Goal: Transaction & Acquisition: Purchase product/service

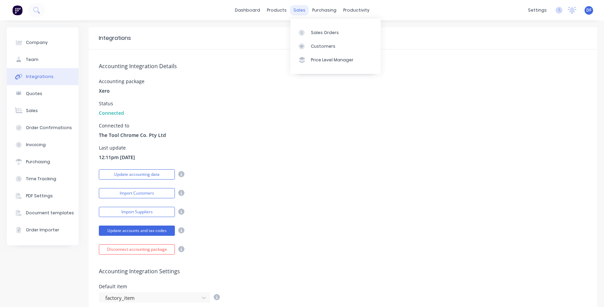
click at [303, 10] on div "sales" at bounding box center [299, 10] width 19 height 10
click at [297, 11] on div "sales" at bounding box center [299, 10] width 19 height 10
click at [39, 11] on icon at bounding box center [36, 10] width 6 height 6
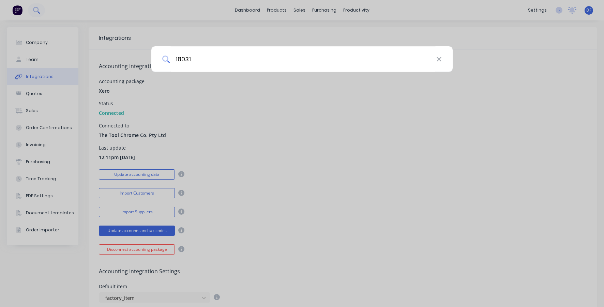
type input "18031"
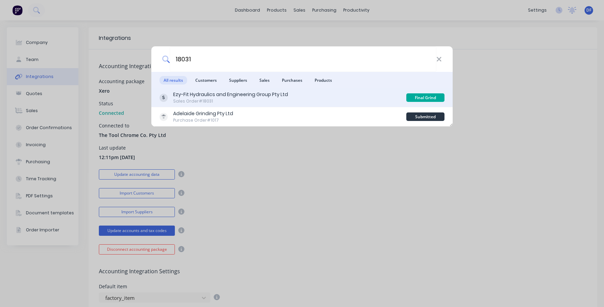
click at [203, 92] on div "Ezy-Fit Hydraulics and Engineering Group Pty Ltd" at bounding box center [230, 94] width 115 height 7
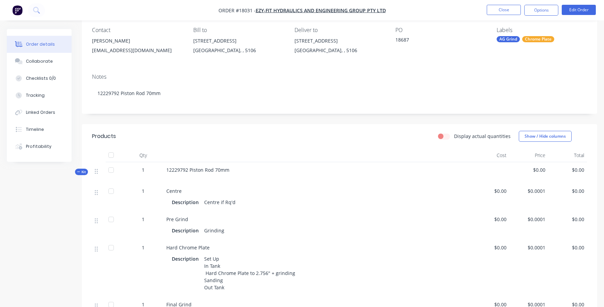
scroll to position [62, 0]
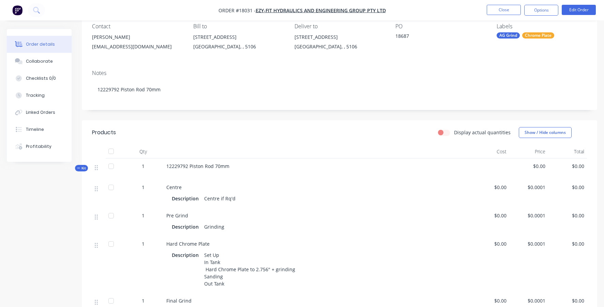
click at [500, 191] on span "$0.00" at bounding box center [489, 187] width 33 height 7
click at [578, 14] on button "Edit Order" at bounding box center [579, 10] width 34 height 10
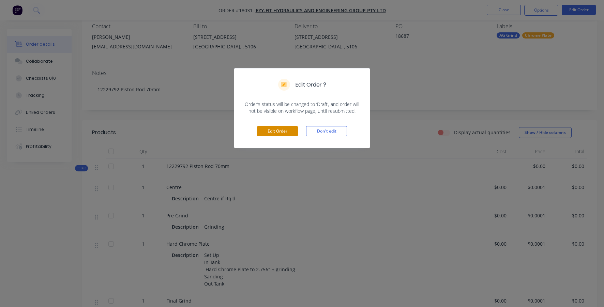
click at [281, 134] on button "Edit Order" at bounding box center [277, 131] width 41 height 10
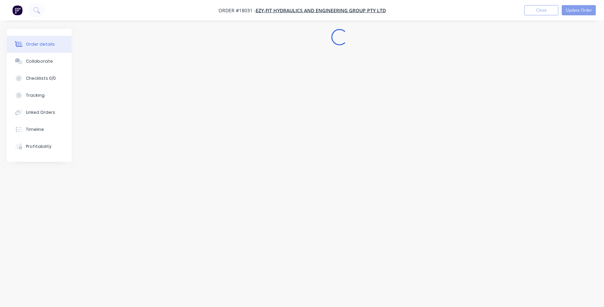
scroll to position [0, 0]
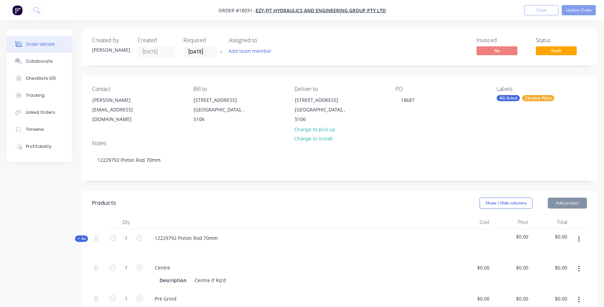
type input "$0.0001"
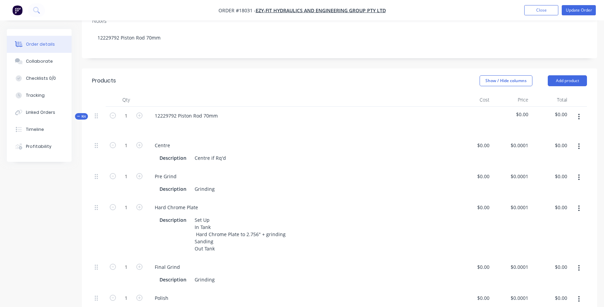
scroll to position [180, 0]
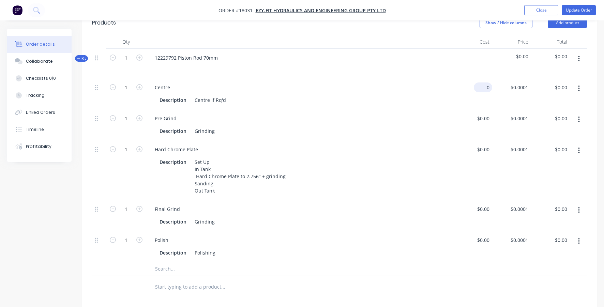
click at [484, 88] on div "0 $0.00" at bounding box center [483, 87] width 18 height 10
type input "$70.00"
type input "70"
type input "$70.00"
click at [520, 89] on div "70 0.0001" at bounding box center [520, 87] width 21 height 10
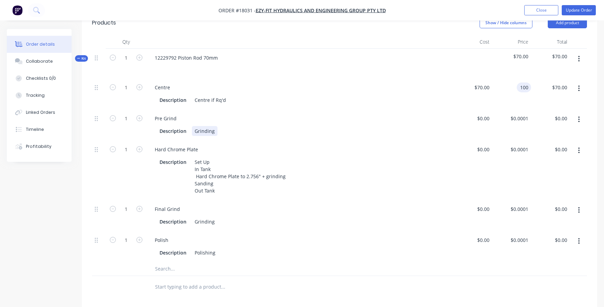
type input "$100.00"
click at [396, 137] on div "Pre Grind Description Grinding" at bounding box center [300, 124] width 307 height 31
click at [162, 117] on div "Pre Grind" at bounding box center [165, 118] width 33 height 10
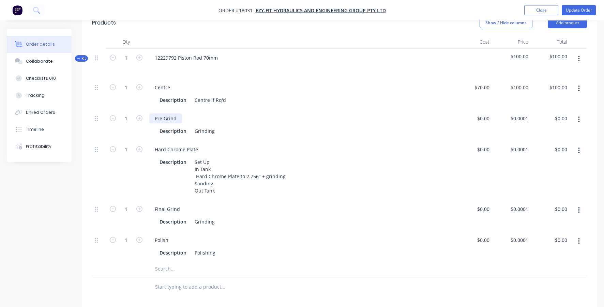
click at [167, 120] on div "Pre Grind" at bounding box center [165, 118] width 33 height 10
click at [166, 122] on div "Pre Grind" at bounding box center [165, 118] width 33 height 10
click at [170, 118] on div "Pre Grind" at bounding box center [165, 118] width 33 height 10
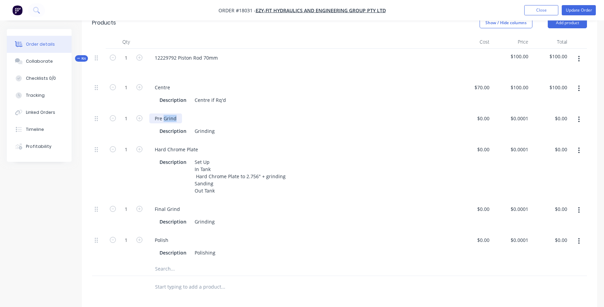
click at [170, 118] on div "Pre Grind" at bounding box center [165, 118] width 33 height 10
click at [208, 132] on div "Grinding" at bounding box center [205, 131] width 26 height 10
click at [199, 130] on div "Grinding" at bounding box center [205, 131] width 26 height 10
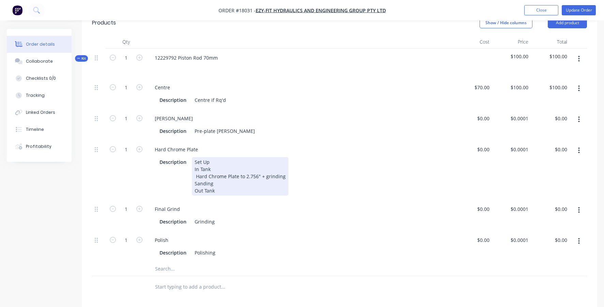
click at [264, 165] on div "Set Up In Tank Hard Chrome Plate to 2.756" + grinding Sanding Out Tank" at bounding box center [240, 176] width 96 height 39
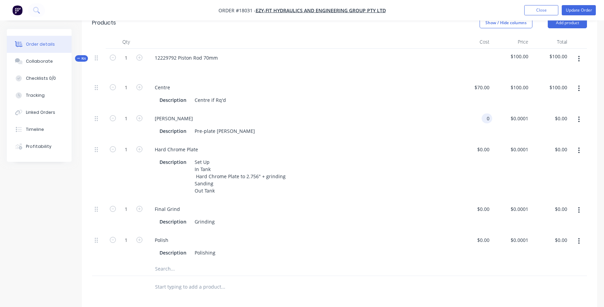
click at [481, 120] on div "0 0" at bounding box center [472, 124] width 39 height 31
type input "$0.00"
type input "0.0001"
type input "$0.00"
click at [517, 150] on input "0.0001" at bounding box center [520, 149] width 21 height 10
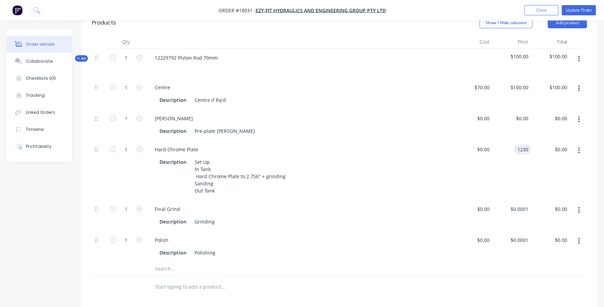
type input "$1,230.00"
click at [488, 163] on div "$0.00 $0.00" at bounding box center [472, 170] width 39 height 60
click at [482, 209] on div "0 0" at bounding box center [486, 209] width 11 height 10
type input "$200.00"
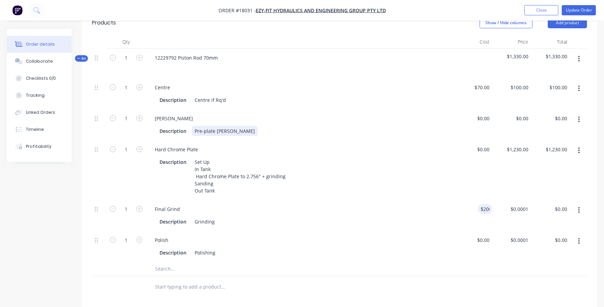
type input "$200.00"
click at [241, 127] on div "Description Pre-plate [PERSON_NAME]" at bounding box center [298, 131] width 283 height 10
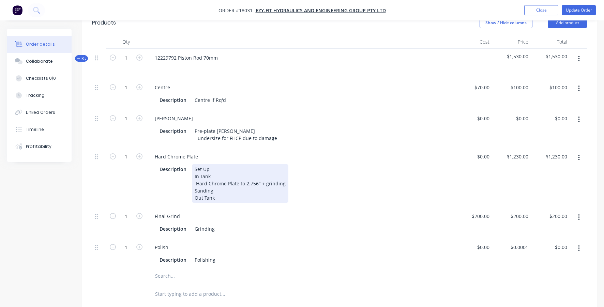
click at [403, 163] on div "Description Set Up In Tank Hard Chrome Plate to 2.756" + grinding Sanding Out T…" at bounding box center [299, 183] width 301 height 40
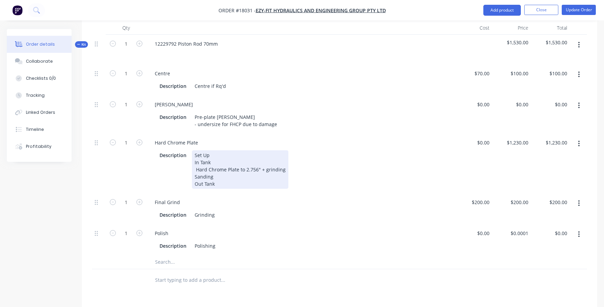
scroll to position [171, 0]
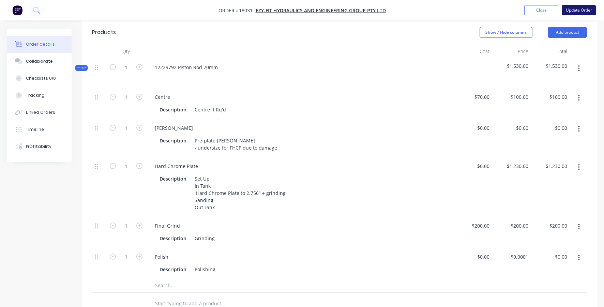
click at [574, 9] on button "Update Order" at bounding box center [579, 10] width 34 height 10
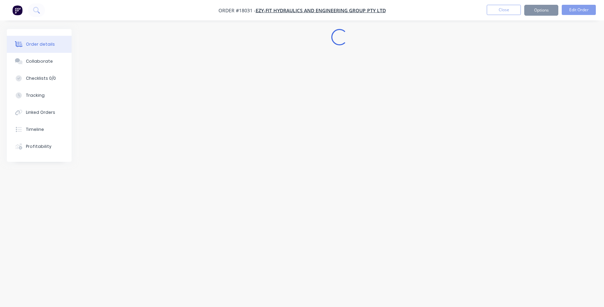
scroll to position [0, 0]
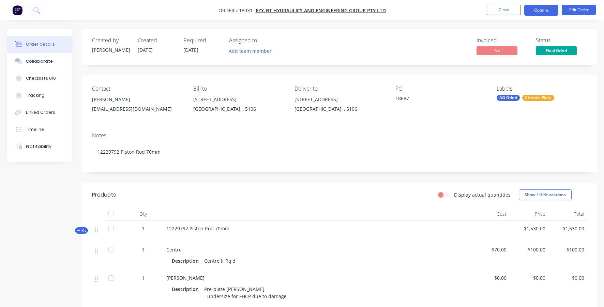
click at [541, 9] on button "Options" at bounding box center [541, 10] width 34 height 11
click at [585, 9] on button "Edit Order" at bounding box center [579, 10] width 34 height 10
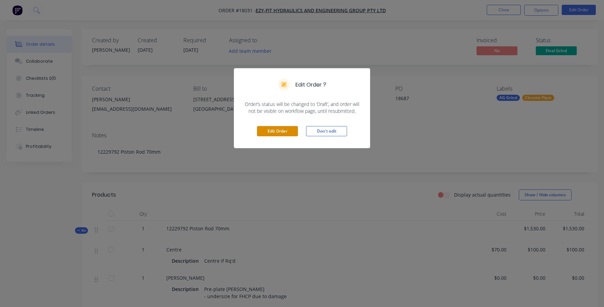
click at [271, 132] on button "Edit Order" at bounding box center [277, 131] width 41 height 10
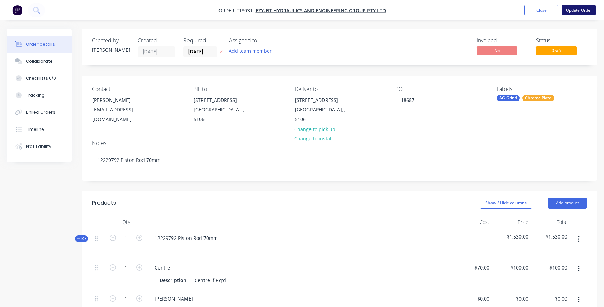
click at [580, 13] on button "Update Order" at bounding box center [579, 10] width 34 height 10
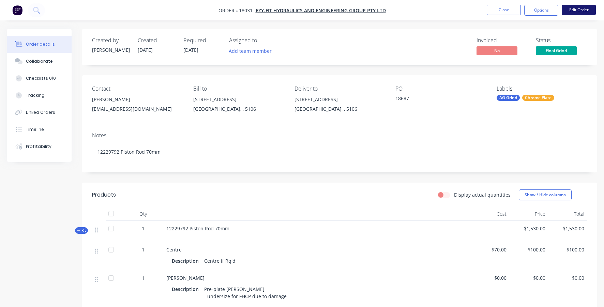
click at [576, 9] on button "Edit Order" at bounding box center [579, 10] width 34 height 10
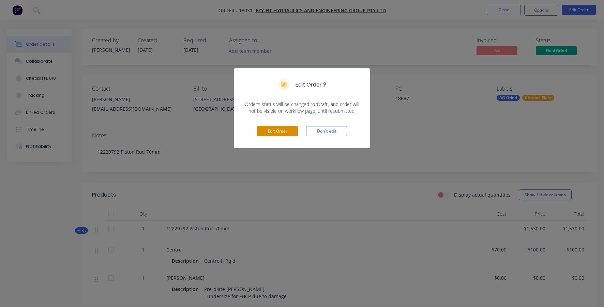
click at [280, 133] on button "Edit Order" at bounding box center [277, 131] width 41 height 10
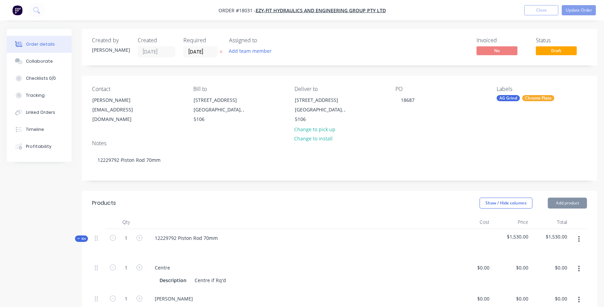
type input "$70.00"
type input "$100.00"
type input "$1,230.00"
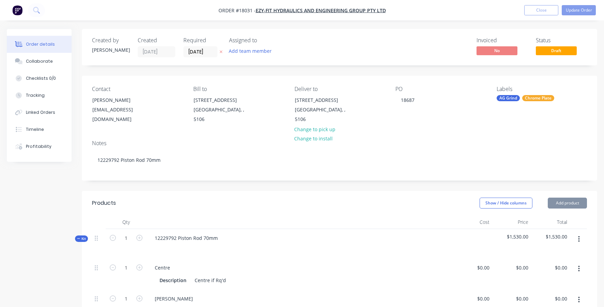
type input "$200.00"
type input "$0.0001"
click at [581, 12] on button "Update Order" at bounding box center [579, 10] width 34 height 10
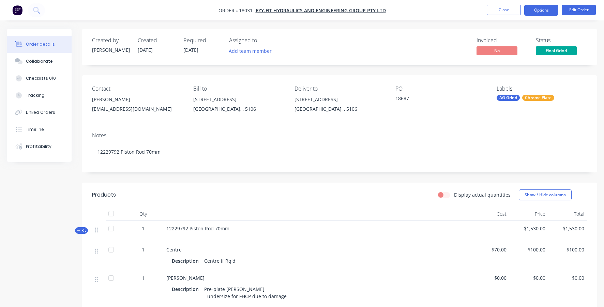
click at [538, 13] on button "Options" at bounding box center [541, 10] width 34 height 11
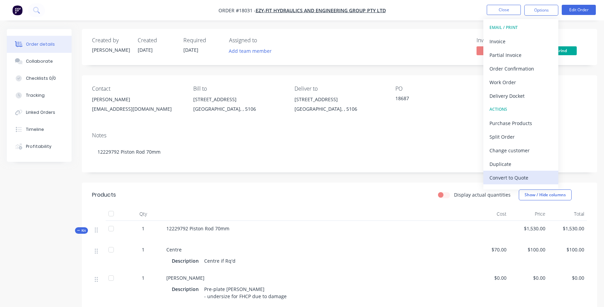
click at [546, 177] on div "Convert to Quote" at bounding box center [520, 178] width 63 height 10
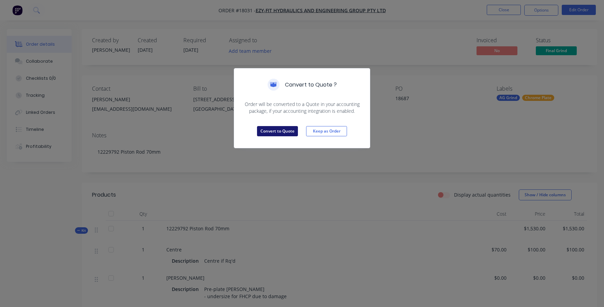
click at [272, 130] on button "Convert to Quote" at bounding box center [277, 131] width 41 height 10
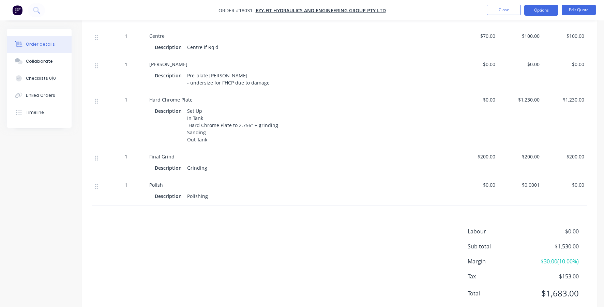
scroll to position [215, 0]
click at [529, 159] on span "$200.00" at bounding box center [520, 155] width 39 height 7
click at [581, 11] on button "Edit Quote" at bounding box center [579, 10] width 34 height 10
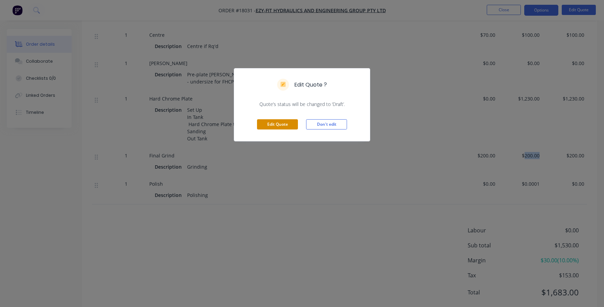
click at [277, 128] on button "Edit Quote" at bounding box center [277, 124] width 41 height 10
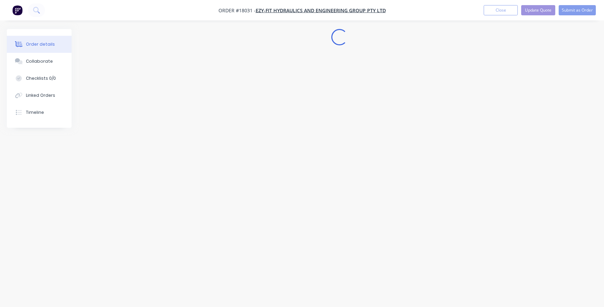
scroll to position [0, 0]
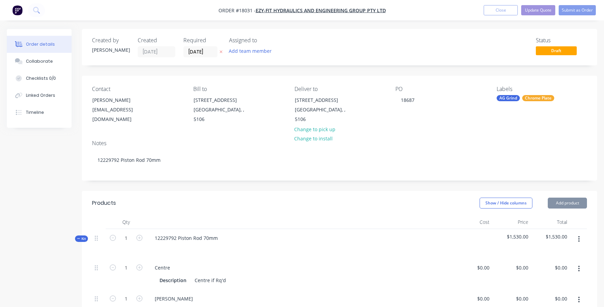
type input "$70.00"
type input "$100.00"
type input "$1,230.00"
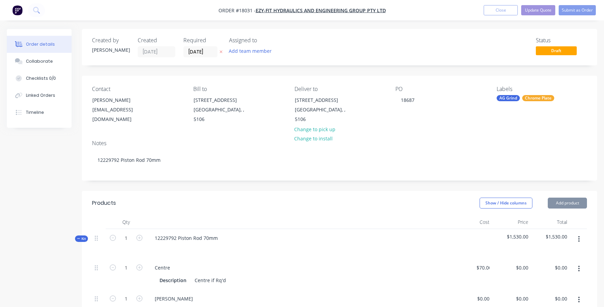
type input "$200.00"
type input "$0.0001"
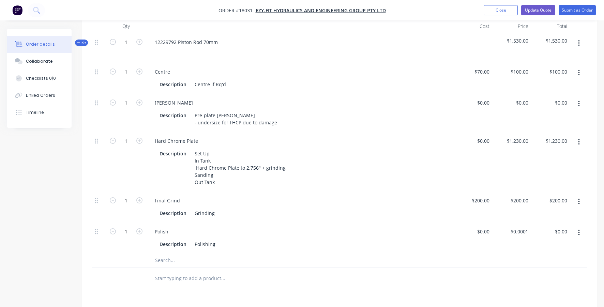
scroll to position [215, 0]
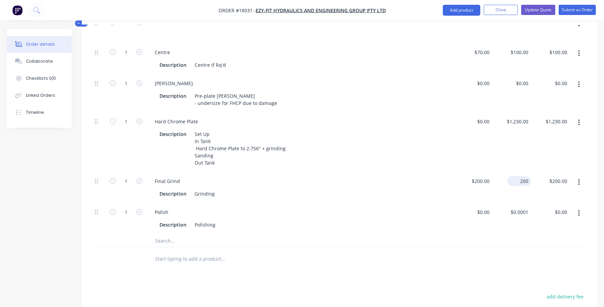
click at [523, 179] on input "200" at bounding box center [520, 181] width 21 height 10
type input "$0.00"
click at [461, 274] on div "Products Show / Hide columns Add product Qty Cost Price Total Kit 1 12229792 Pi…" at bounding box center [339, 204] width 515 height 458
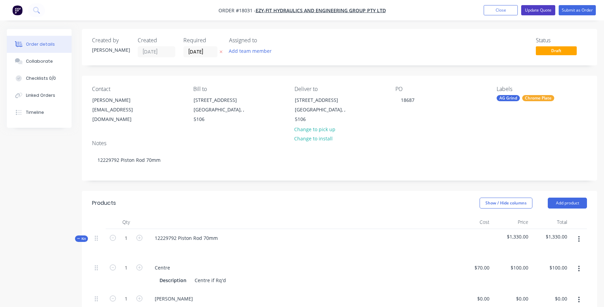
scroll to position [0, 0]
click at [545, 10] on button "Update Quote" at bounding box center [538, 10] width 34 height 10
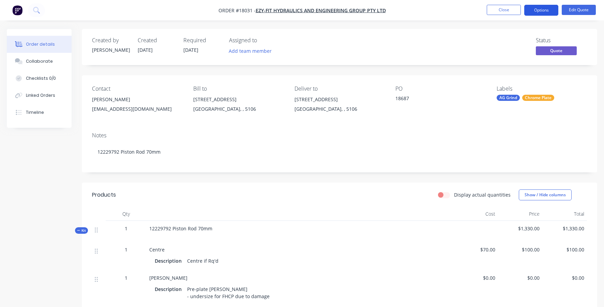
click at [536, 10] on button "Options" at bounding box center [541, 10] width 34 height 11
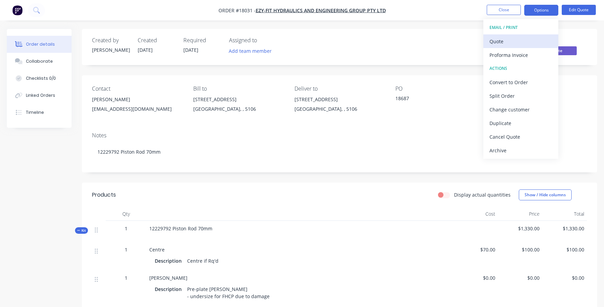
click at [506, 39] on div "Quote" at bounding box center [520, 41] width 63 height 10
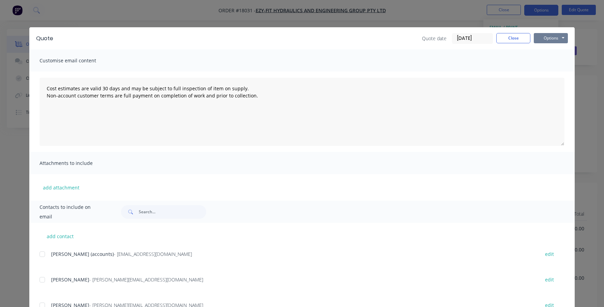
click at [553, 37] on button "Options" at bounding box center [551, 38] width 34 height 10
click at [554, 50] on button "Preview" at bounding box center [556, 50] width 44 height 11
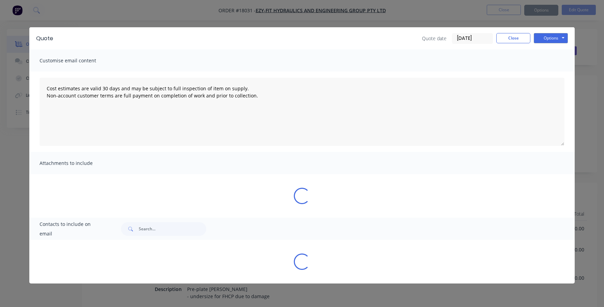
type textarea "Cost estimates are valid 30 days and may be subject to full inspection of item …"
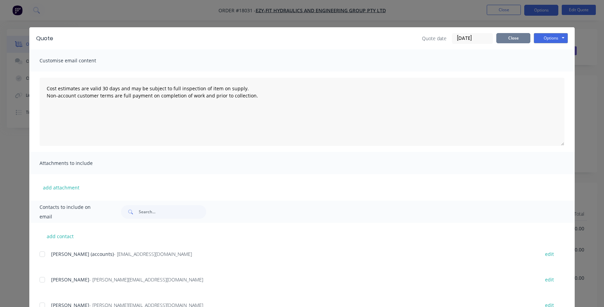
click at [510, 38] on button "Close" at bounding box center [513, 38] width 34 height 10
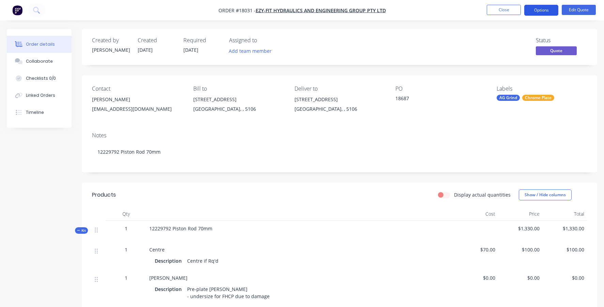
click at [539, 7] on button "Options" at bounding box center [541, 10] width 34 height 11
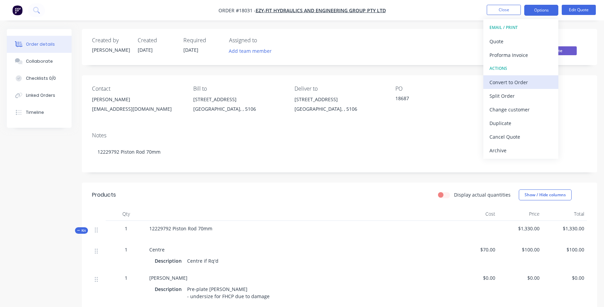
click at [517, 83] on div "Convert to Order" at bounding box center [520, 82] width 63 height 10
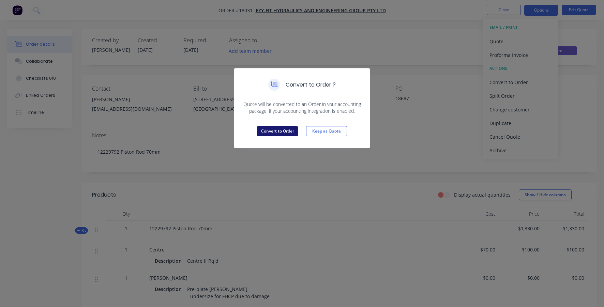
click at [276, 130] on button "Convert to Order" at bounding box center [277, 131] width 41 height 10
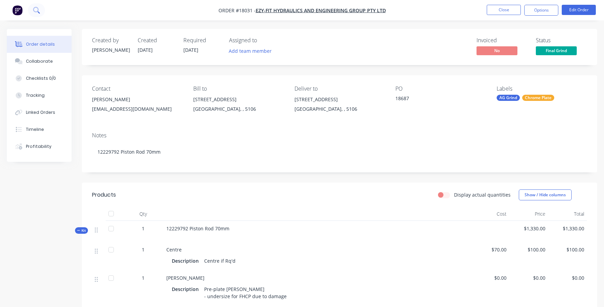
click at [36, 8] on icon at bounding box center [36, 10] width 6 height 6
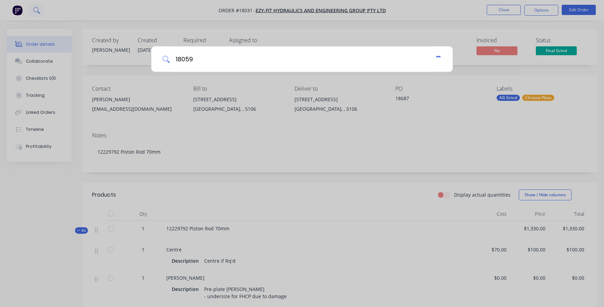
type input "18059"
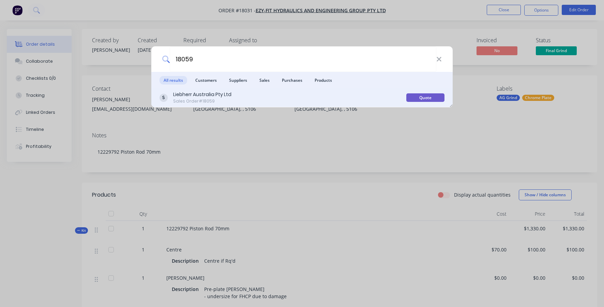
click at [198, 97] on div "Liebherr Australia Pty Ltd" at bounding box center [202, 94] width 58 height 7
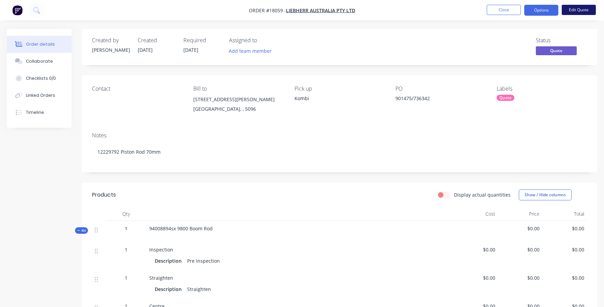
click at [578, 11] on button "Edit Quote" at bounding box center [579, 10] width 34 height 10
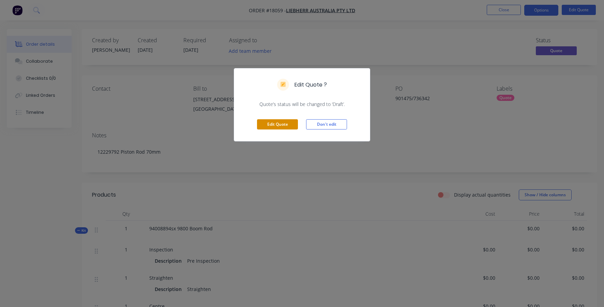
click at [287, 123] on button "Edit Quote" at bounding box center [277, 124] width 41 height 10
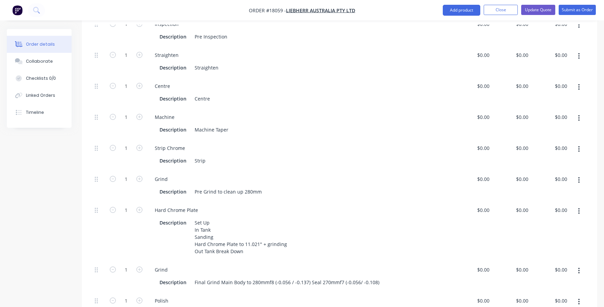
scroll to position [271, 0]
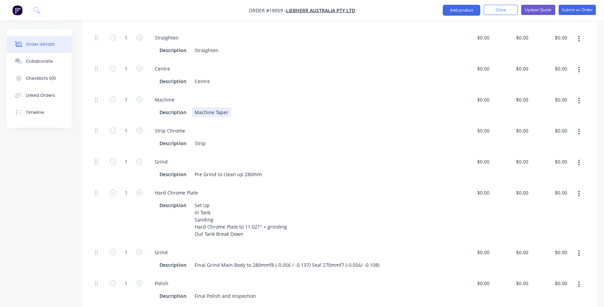
click at [226, 107] on div "Machine Taper" at bounding box center [211, 112] width 39 height 10
click at [479, 91] on div "0 $0.00" at bounding box center [472, 106] width 39 height 31
type input "$325.00"
type input "325"
type input "$325.00"
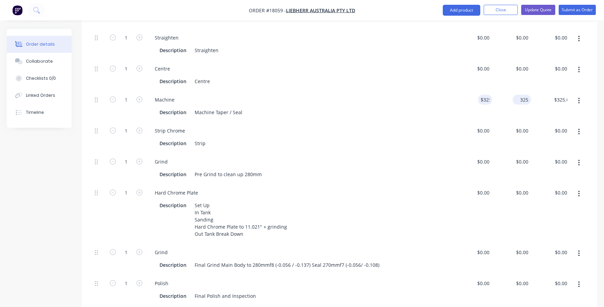
click at [522, 95] on input "325" at bounding box center [523, 100] width 16 height 10
type input "$425.00"
click at [322, 169] on div "Description Pre Grind to clean up 280mm" at bounding box center [298, 174] width 283 height 10
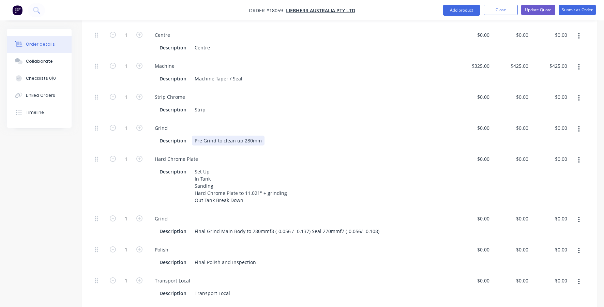
scroll to position [299, 0]
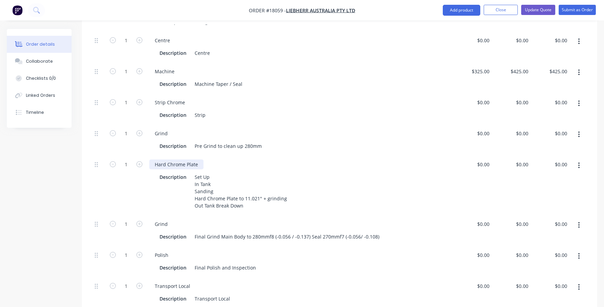
click at [155, 159] on div "Hard Chrome Plate" at bounding box center [176, 164] width 54 height 10
click at [323, 155] on div "Flash Hard Chrome Plate Description Set Up In Tank Sanding Hard Chrome Plate to…" at bounding box center [300, 185] width 307 height 60
click at [154, 219] on div "Grind" at bounding box center [161, 224] width 24 height 10
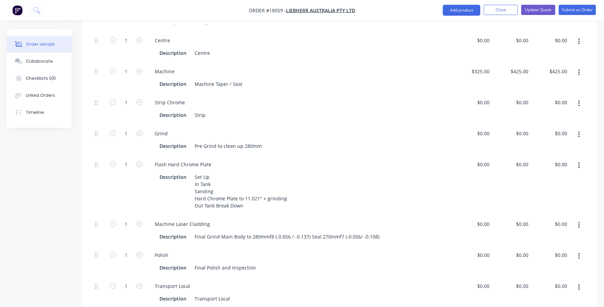
click at [244, 219] on div "Machine Laser Cladding" at bounding box center [299, 224] width 301 height 10
drag, startPoint x: 195, startPoint y: 221, endPoint x: 413, endPoint y: 225, distance: 217.8
click at [413, 225] on div "Machine Laser Cladding Description Final Grind Main Body to 280mmf8 (-0.056 / -…" at bounding box center [300, 230] width 307 height 31
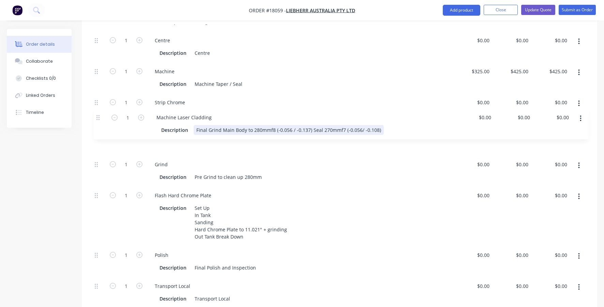
drag, startPoint x: 96, startPoint y: 206, endPoint x: 97, endPoint y: 115, distance: 91.3
click at [97, 115] on div "1 Inspection Description Pre Inspection $0.00 $0.00 $0.00 $0.00 $0.00 $0.00 1 S…" at bounding box center [339, 138] width 495 height 339
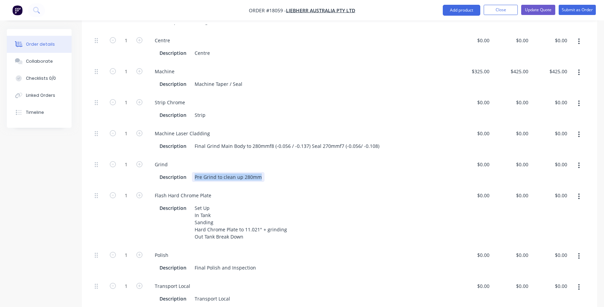
drag, startPoint x: 195, startPoint y: 158, endPoint x: 265, endPoint y: 160, distance: 70.9
click at [265, 172] on div "Description Pre Grind to clean up 280mm" at bounding box center [298, 177] width 283 height 10
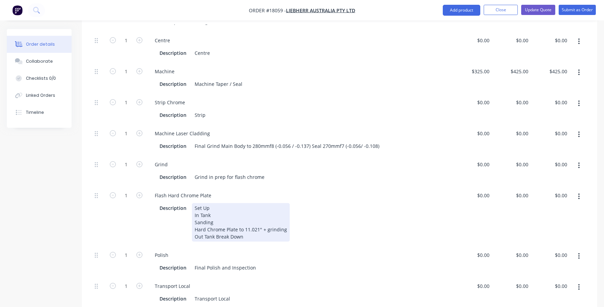
click at [305, 203] on div "Description Set Up In Tank Sanding Hard Chrome Plate to 11.021" + grinding Out …" at bounding box center [298, 222] width 283 height 39
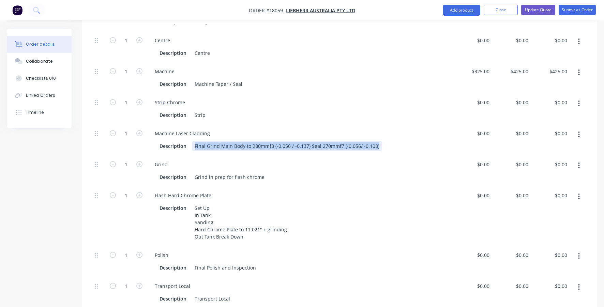
drag, startPoint x: 194, startPoint y: 129, endPoint x: 384, endPoint y: 125, distance: 189.5
click at [385, 141] on div "Description Final Grind Main Body to 280mmf8 (-0.056 / -0.137) Seal 270mmf7 (-0…" at bounding box center [298, 146] width 283 height 10
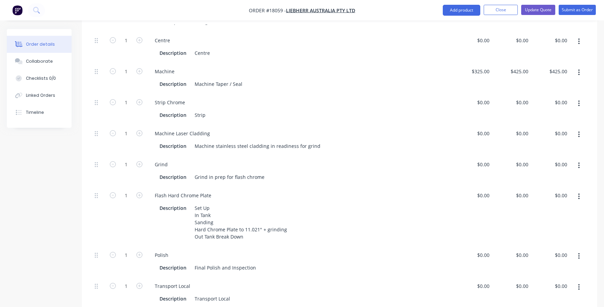
click at [376, 190] on div "Flash Hard Chrome Plate" at bounding box center [299, 195] width 301 height 10
click at [475, 124] on div "0 0" at bounding box center [472, 139] width 39 height 31
type input "$2,940.00"
type input "2940"
type input "$2,940.00"
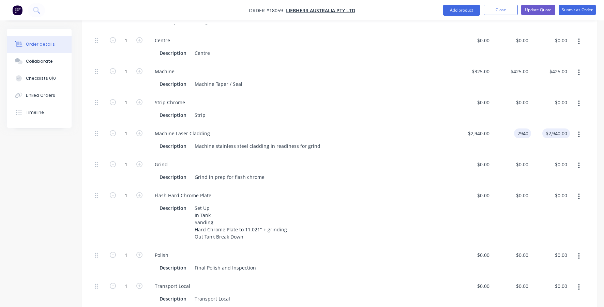
type input "$2,940.00"
type input "2940.00"
click at [551, 128] on input "2940.00" at bounding box center [557, 133] width 25 height 10
type input "2940"
type input "$2,940.00"
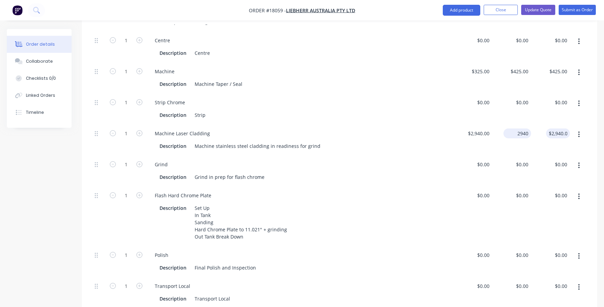
click at [511, 124] on div "2940 $2,940.00" at bounding box center [511, 139] width 39 height 31
type input "$3,340.00"
click at [456, 155] on div "$0.00 $0.00" at bounding box center [472, 170] width 39 height 31
click at [481, 155] on div "0 $0.00" at bounding box center [472, 170] width 39 height 31
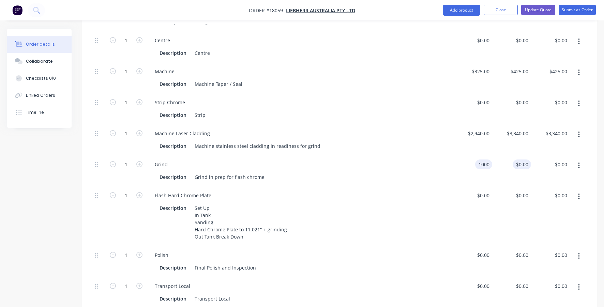
type input "$1,000.00"
type input "1000"
type input "$1,000.00"
click at [515, 155] on div "1000 1000" at bounding box center [511, 170] width 39 height 31
click at [518, 159] on input "1000" at bounding box center [524, 164] width 14 height 10
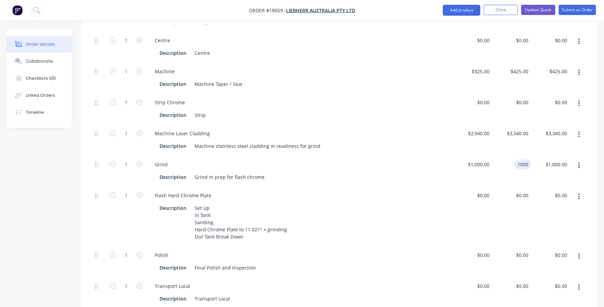
click at [518, 159] on input "1000" at bounding box center [524, 164] width 14 height 10
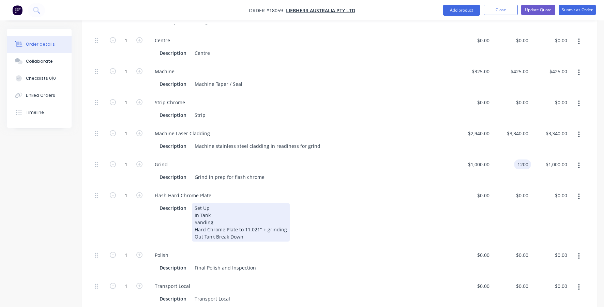
type input "$1,200.00"
click at [420, 186] on div "Flash Hard Chrome Plate Description Set Up In Tank Sanding Hard Chrome Plate to…" at bounding box center [300, 216] width 307 height 60
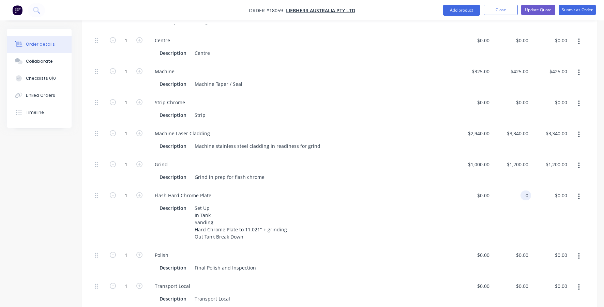
click at [520, 186] on div "0 0" at bounding box center [511, 216] width 39 height 60
type input "$4,300.00"
click at [357, 292] on div "Description Transport Local" at bounding box center [299, 297] width 301 height 11
click at [580, 159] on button "button" at bounding box center [579, 165] width 16 height 12
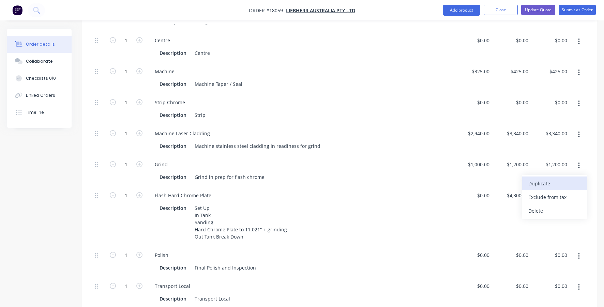
click at [566, 179] on div "Duplicate" at bounding box center [554, 184] width 52 height 10
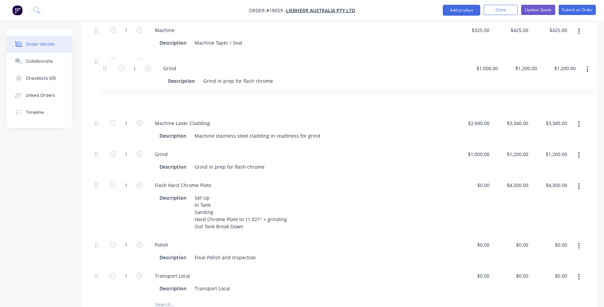
scroll to position [337, 0]
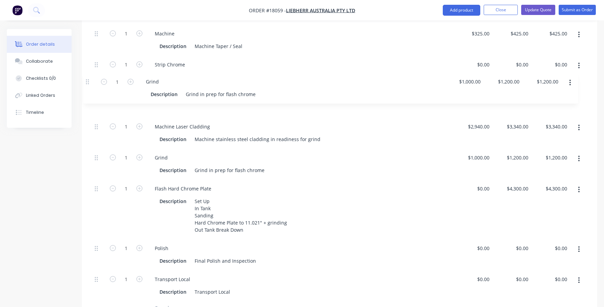
drag, startPoint x: 95, startPoint y: 239, endPoint x: 87, endPoint y: 81, distance: 158.3
click at [87, 81] on div "Qty Cost Price Total Kit 1 94008894sx 9800 Boom Rod $10,465.00 $10,465.00 1 Ins…" at bounding box center [339, 112] width 515 height 449
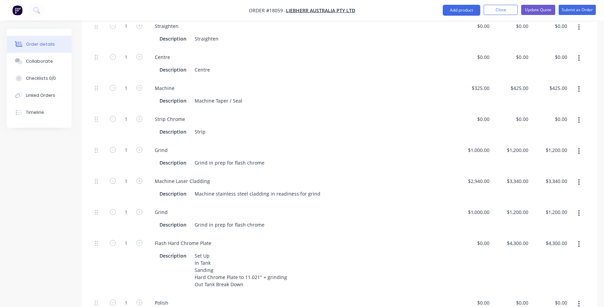
scroll to position [282, 0]
click at [582, 52] on button "button" at bounding box center [579, 58] width 16 height 12
click at [538, 98] on div "Delete" at bounding box center [554, 103] width 52 height 10
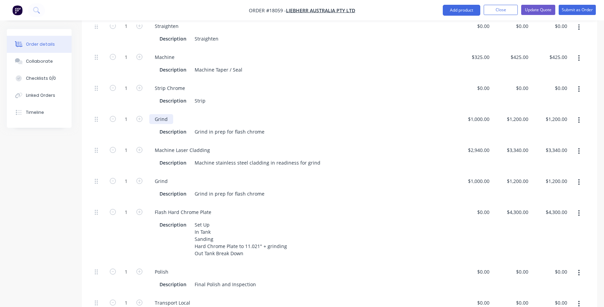
click at [163, 114] on div "Grind" at bounding box center [161, 119] width 24 height 10
drag, startPoint x: 195, startPoint y: 116, endPoint x: 296, endPoint y: 111, distance: 101.6
click at [296, 127] on div "Description Grind in prep for flash chrome" at bounding box center [298, 132] width 283 height 10
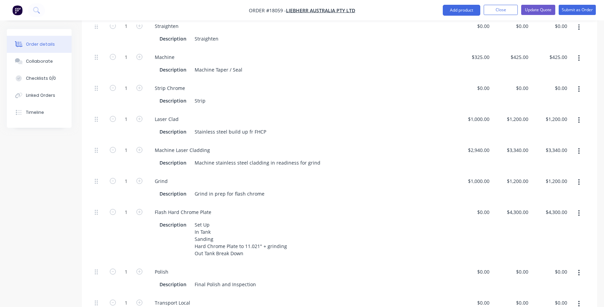
click at [394, 172] on div "Grind Description Grind in prep for flash chrome" at bounding box center [300, 187] width 307 height 31
click at [248, 127] on div "Stainless steel build up fr FHCP" at bounding box center [230, 132] width 77 height 10
click at [415, 172] on div "Grind Description Grind in prep for flash chrome" at bounding box center [300, 187] width 307 height 31
click at [481, 114] on input "1000" at bounding box center [485, 119] width 14 height 10
click at [480, 114] on input "12800" at bounding box center [483, 119] width 17 height 10
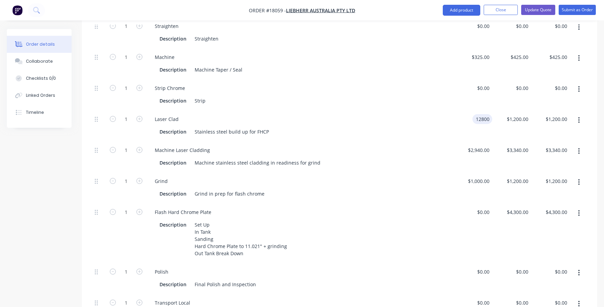
click at [480, 114] on input "12800" at bounding box center [483, 119] width 17 height 10
type input "$0.00"
type input "0"
type input "$0.00"
click at [519, 110] on div "0 $1,200.00" at bounding box center [511, 125] width 39 height 31
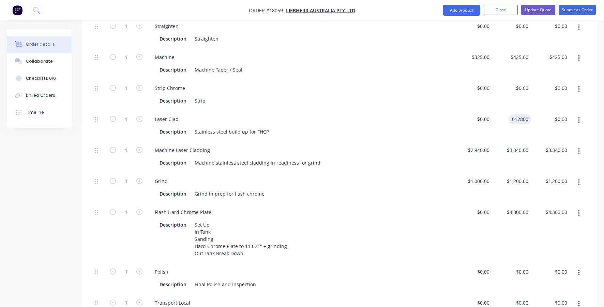
type input "$12,800.00"
click at [432, 172] on div "Grind Description Grind in prep for flash chrome" at bounding box center [300, 187] width 307 height 31
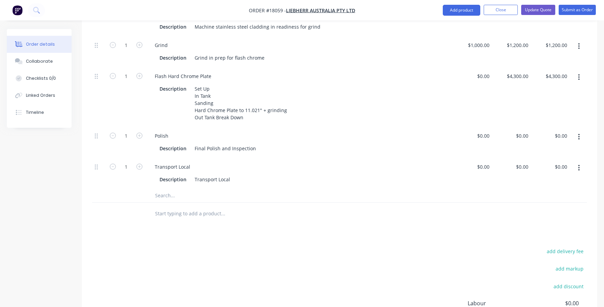
scroll to position [449, 0]
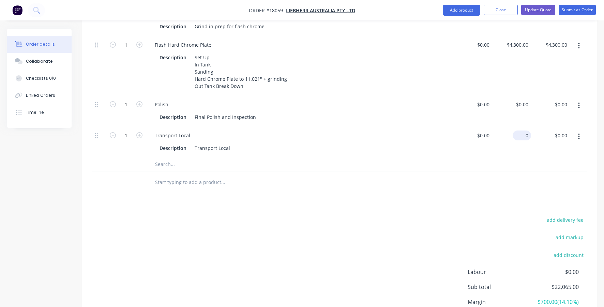
click at [520, 126] on div "0 $0.00" at bounding box center [511, 141] width 39 height 31
type input "$200.00"
click at [403, 143] on div "Description Transport Local" at bounding box center [298, 148] width 283 height 10
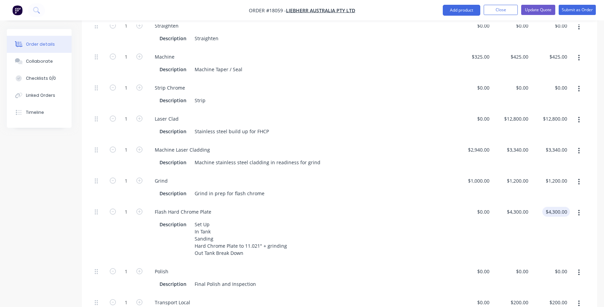
scroll to position [271, 0]
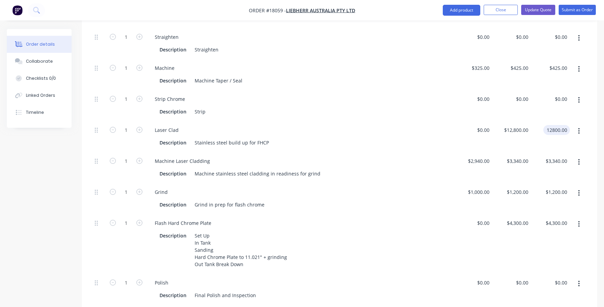
click at [551, 125] on input "12800.00" at bounding box center [558, 130] width 24 height 10
type input "$13,000.00"
click at [386, 200] on div "Description Grind in prep for flash chrome" at bounding box center [298, 205] width 283 height 10
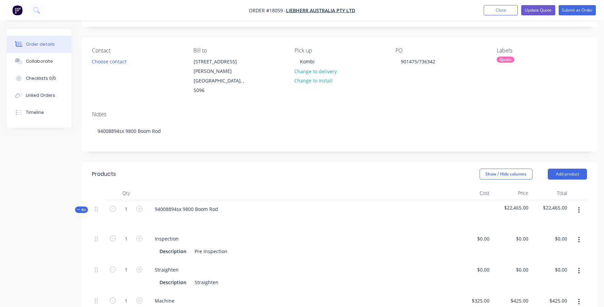
scroll to position [32, 0]
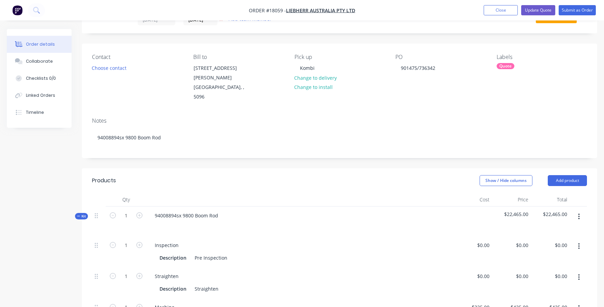
click at [227, 206] on div "94008894sx 9800 Boom Rod" at bounding box center [300, 221] width 307 height 30
click at [218, 211] on div "94008894sx 9800 Boom Rod" at bounding box center [186, 216] width 74 height 10
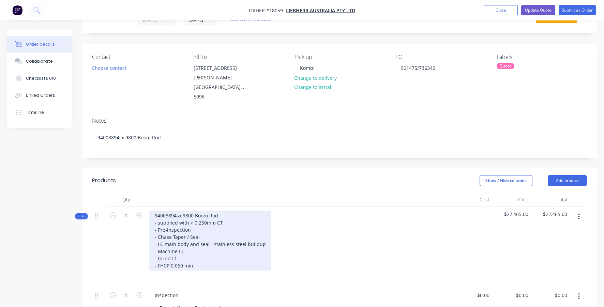
click at [182, 249] on div "94008894sx 9800 Boom Rod - supplied with > 0.250mm CT - Pre-inspection - Chase …" at bounding box center [210, 241] width 122 height 60
click at [216, 250] on div "94008894sx 9800 Boom Rod - supplied with > 0.250mm CT - Pre-inspection - Chase …" at bounding box center [210, 241] width 122 height 60
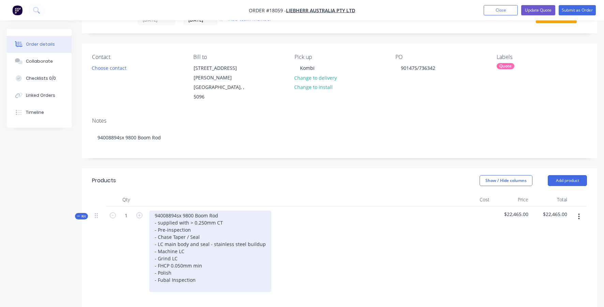
click at [154, 214] on div "94008894sx 9800 Boom Rod - supplied with > 0.250mm CT - Pre-inspection - Chase …" at bounding box center [210, 251] width 122 height 81
click at [159, 211] on div "94008894sx 9800 Boom Rod - supplied with > 0.250mm CT - Pre-inspection - Chase …" at bounding box center [210, 251] width 122 height 81
click at [159, 214] on div "94008894sx 9800 Boom Rod Supplied with > 0.250mm CT - Pre-inspection - Chase Ta…" at bounding box center [210, 251] width 122 height 81
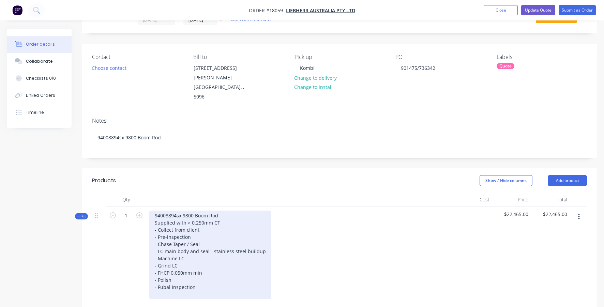
click at [164, 269] on div "94008894sx 9800 Boom Rod Supplied with > 0.250mm CT - Collect from client - Pre…" at bounding box center [210, 255] width 122 height 89
click at [210, 272] on div "94008894sx 9800 Boom Rod Supplied with > 0.250mm CT - Collect from client - Pre…" at bounding box center [210, 255] width 122 height 89
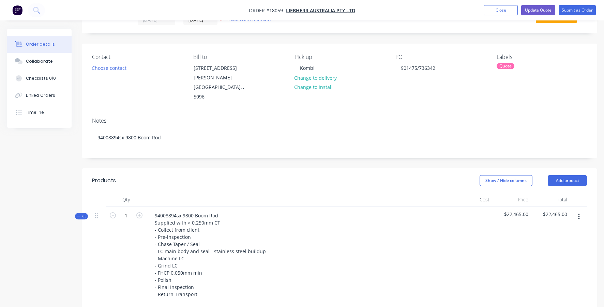
click at [388, 253] on div "94008894sx 9800 Boom Rod Supplied with > 0.250mm CT - Collect from client - Pre…" at bounding box center [300, 260] width 307 height 108
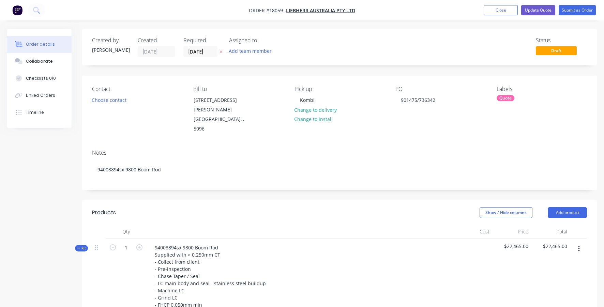
scroll to position [0, 0]
click at [547, 10] on button "Update Quote" at bounding box center [538, 10] width 34 height 10
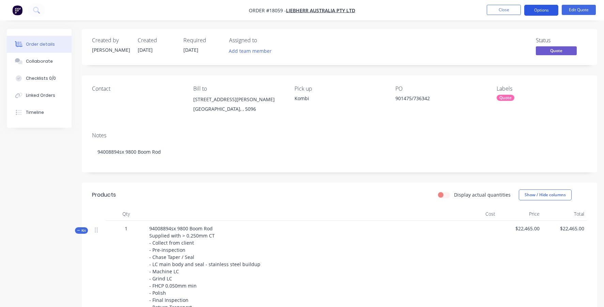
click at [538, 11] on button "Options" at bounding box center [541, 10] width 34 height 11
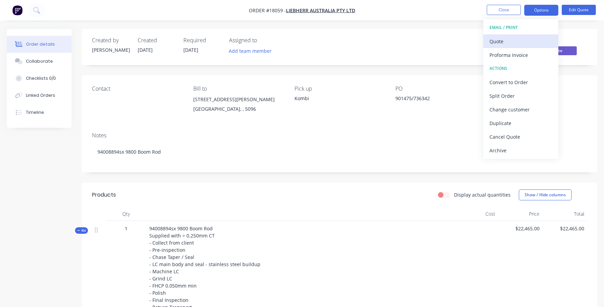
click at [501, 41] on div "Quote" at bounding box center [520, 41] width 63 height 10
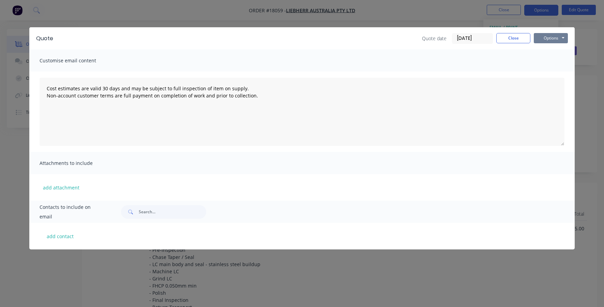
click at [558, 39] on button "Options" at bounding box center [551, 38] width 34 height 10
click at [555, 48] on button "Preview" at bounding box center [556, 50] width 44 height 11
click at [53, 236] on button "add contact" at bounding box center [60, 236] width 41 height 10
type textarea "Cost estimates are valid 30 days and may be subject to full inspection of item …"
select select "AU"
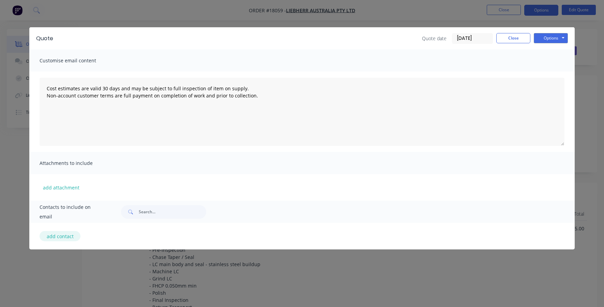
select select "AU"
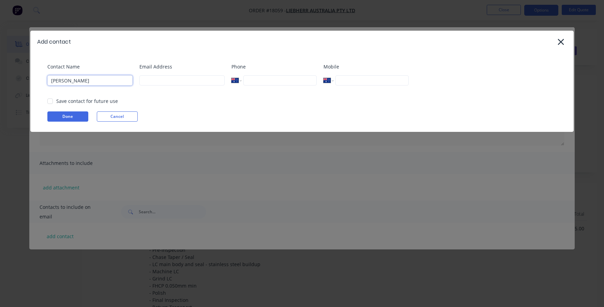
click at [48, 101] on div at bounding box center [50, 101] width 14 height 14
type input "[PERSON_NAME]"
paste input "[PERSON_NAME][EMAIL_ADDRESS][PERSON_NAME][DOMAIN_NAME]"
type input "[PERSON_NAME][EMAIL_ADDRESS][PERSON_NAME][DOMAIN_NAME]"
paste input "[PHONE_NUMBER]"
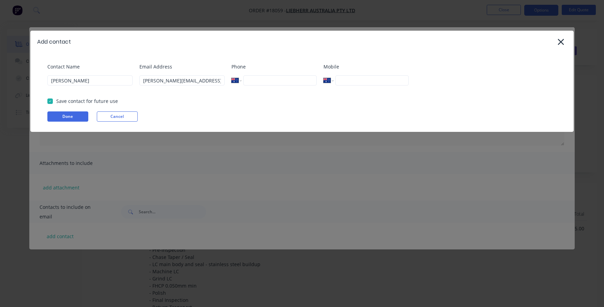
type input "[PHONE_NUMBER]"
click at [74, 113] on button "Done" at bounding box center [67, 116] width 41 height 10
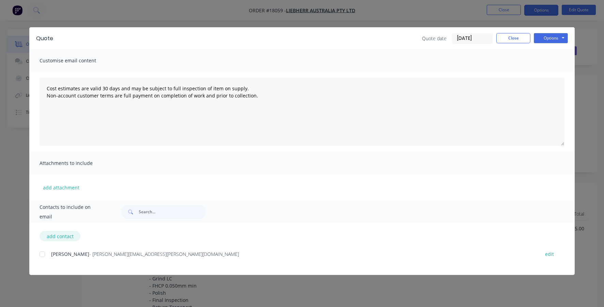
click at [69, 235] on button "add contact" at bounding box center [60, 236] width 41 height 10
type textarea "Cost estimates are valid 30 days and may be subject to full inspection of item …"
select select "AU"
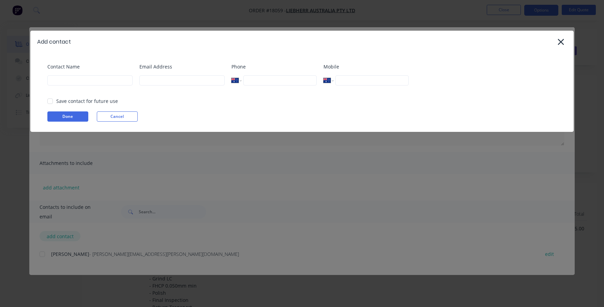
type textarea "Cost estimates are valid 30 days and may be subject to full inspection of item …"
click at [84, 75] on div "Contact Name" at bounding box center [89, 77] width 85 height 28
click at [74, 80] on input "Liebherr RMAN Quotes" at bounding box center [89, 80] width 85 height 10
type input "Liebherr REMAN Quotes"
paste input "[EMAIL_ADDRESS][DOMAIN_NAME]"
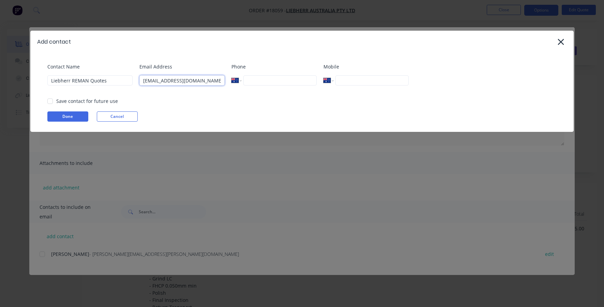
click at [48, 102] on div at bounding box center [50, 101] width 14 height 14
type input "[EMAIL_ADDRESS][DOMAIN_NAME]"
click at [66, 113] on button "Done" at bounding box center [67, 116] width 41 height 10
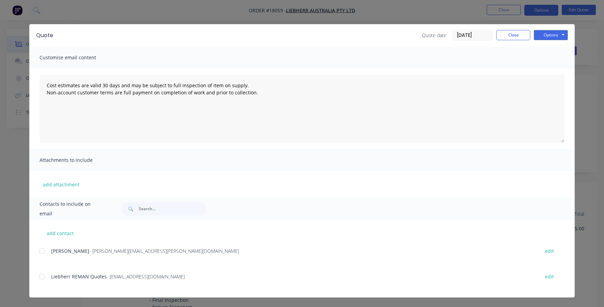
scroll to position [3, 0]
click at [45, 252] on div at bounding box center [42, 251] width 14 height 14
click at [43, 278] on div at bounding box center [42, 277] width 14 height 14
click at [560, 31] on button "Options" at bounding box center [551, 35] width 34 height 10
click at [554, 71] on button "Email" at bounding box center [556, 69] width 44 height 11
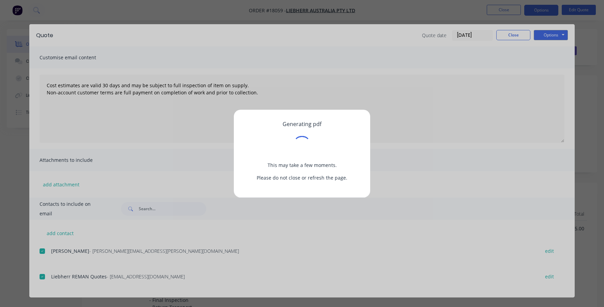
scroll to position [0, 0]
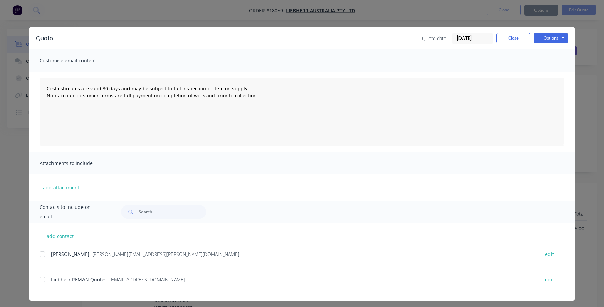
type textarea "Cost estimates are valid 30 days and may be subject to full inspection of item …"
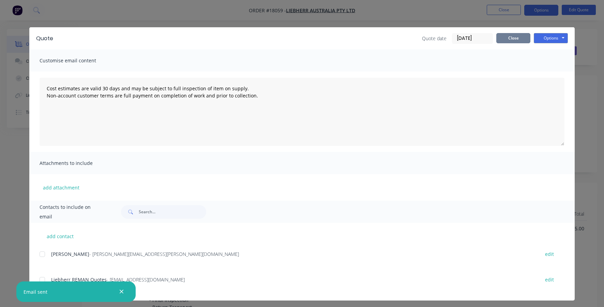
click at [511, 40] on button "Close" at bounding box center [513, 38] width 34 height 10
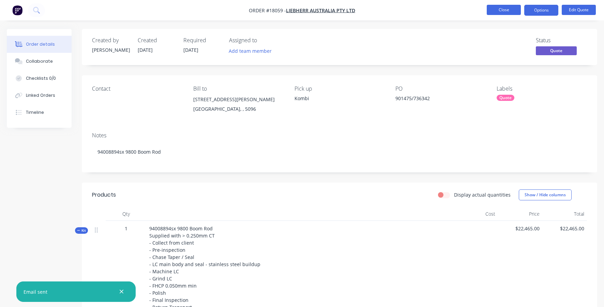
click at [497, 10] on button "Close" at bounding box center [504, 10] width 34 height 10
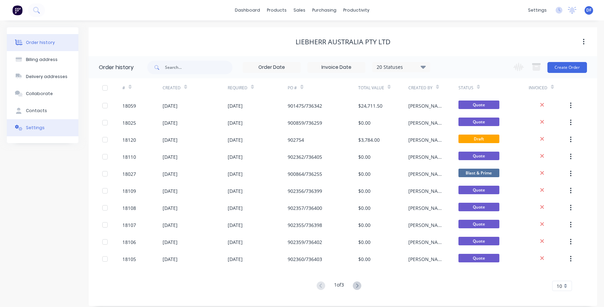
click at [29, 130] on div "Settings" at bounding box center [35, 128] width 19 height 6
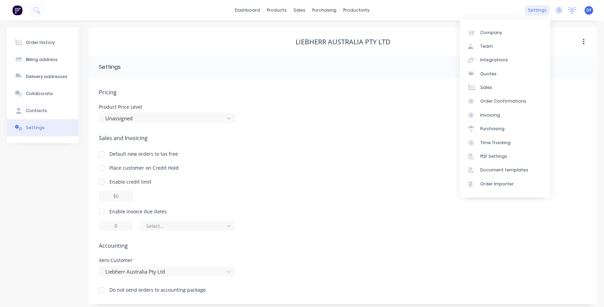
click at [546, 9] on div "settings" at bounding box center [537, 10] width 26 height 10
click at [496, 168] on div "Document templates" at bounding box center [504, 170] width 48 height 6
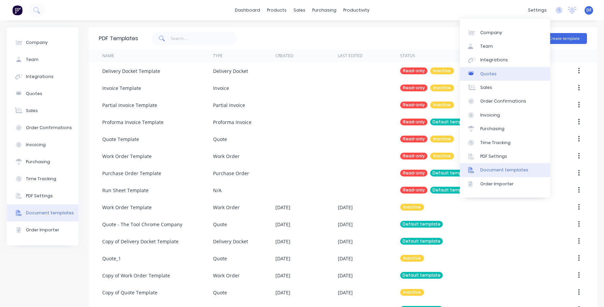
click at [482, 72] on div "Quotes" at bounding box center [488, 74] width 16 height 6
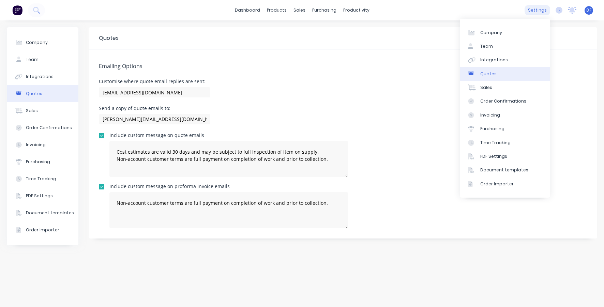
click at [538, 12] on div "settings" at bounding box center [537, 10] width 26 height 10
click at [506, 171] on div "Document templates" at bounding box center [504, 170] width 48 height 6
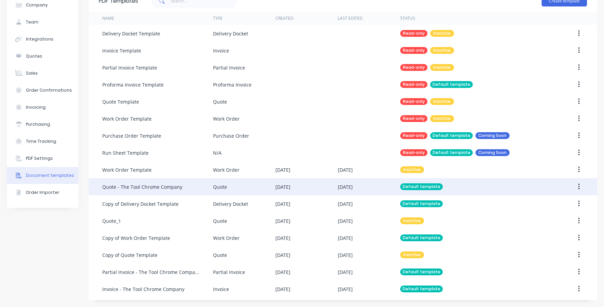
click at [172, 187] on div "Quote - The Tool Chrome Company" at bounding box center [142, 186] width 80 height 7
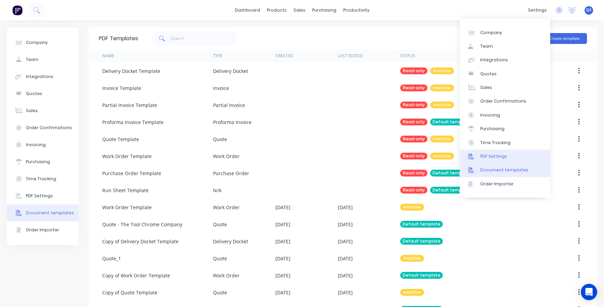
click at [506, 155] on link "PDF Settings" at bounding box center [505, 157] width 90 height 14
